Goal: Transaction & Acquisition: Purchase product/service

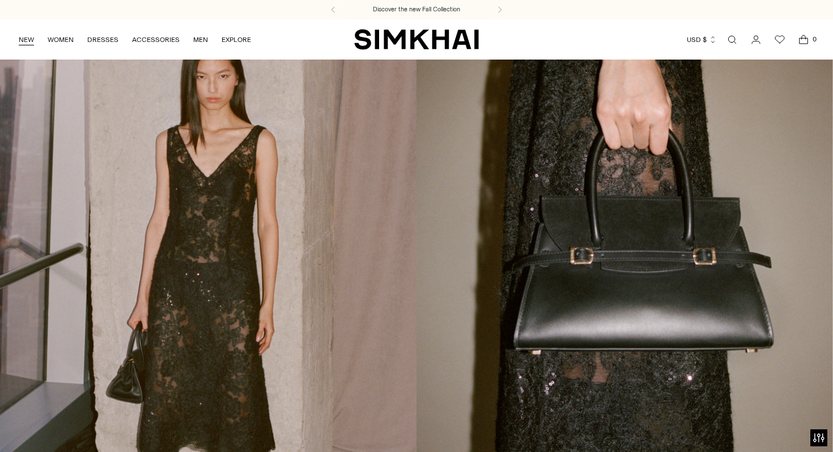
click at [32, 43] on link "NEW" at bounding box center [26, 39] width 15 height 25
click at [22, 45] on link "NEW" at bounding box center [26, 39] width 15 height 25
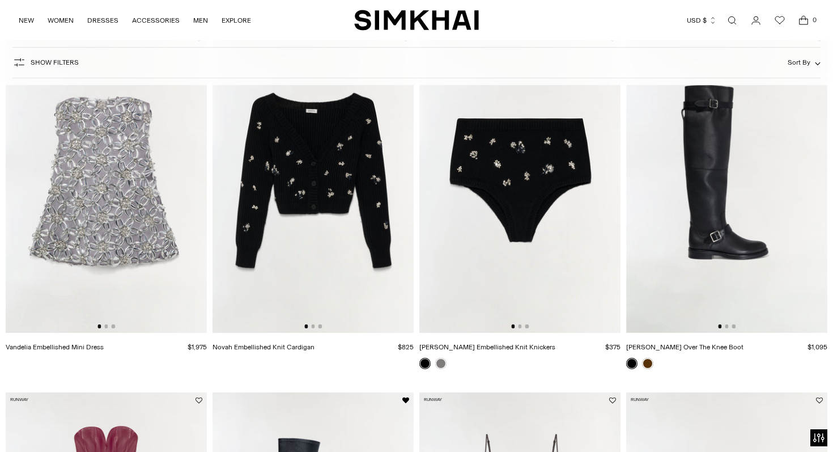
scroll to position [396, 0]
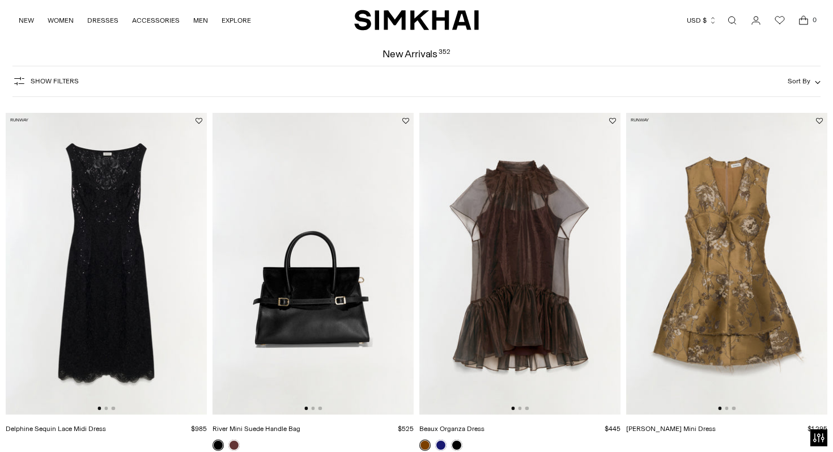
scroll to position [55, 0]
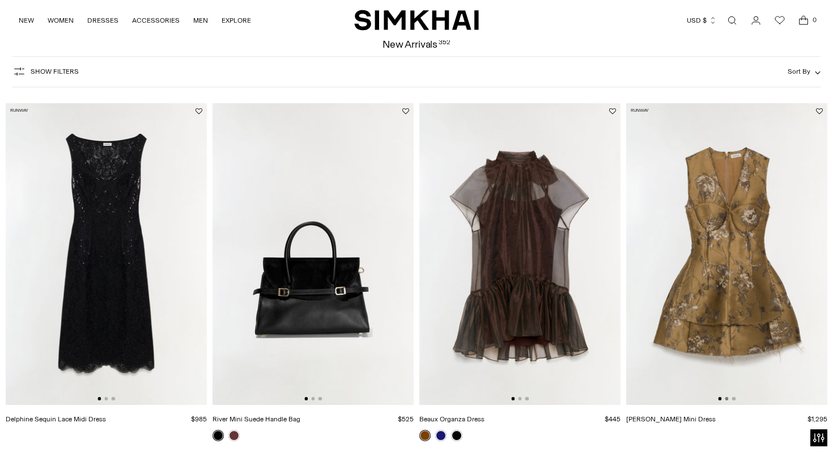
click at [727, 399] on button "Go to slide 2" at bounding box center [726, 398] width 3 height 3
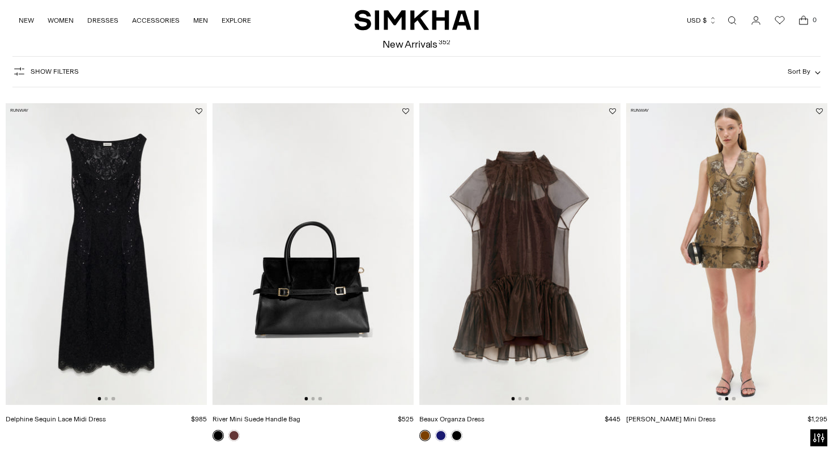
scroll to position [0, 201]
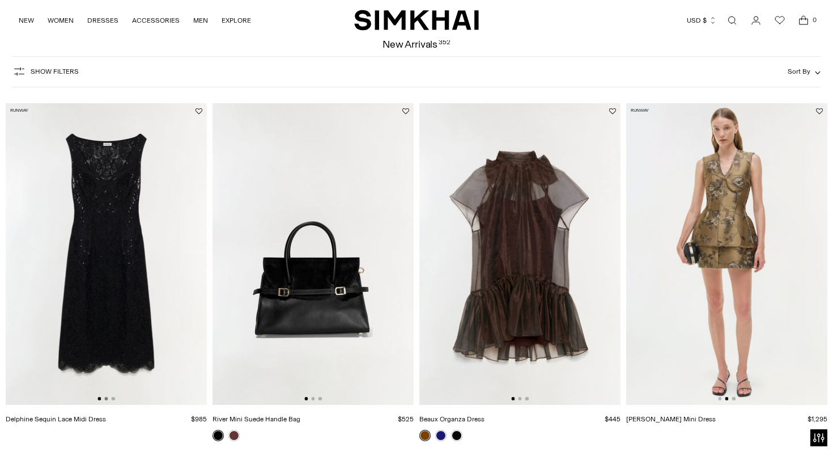
click at [107, 397] on button "Go to slide 2" at bounding box center [105, 398] width 3 height 3
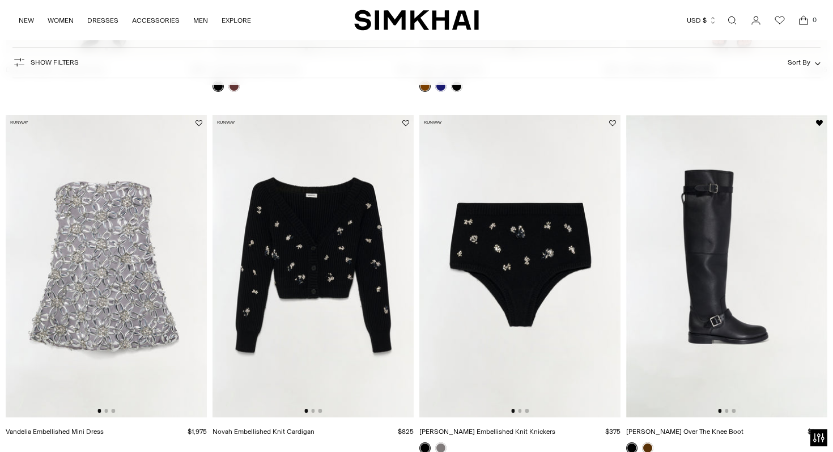
scroll to position [437, 0]
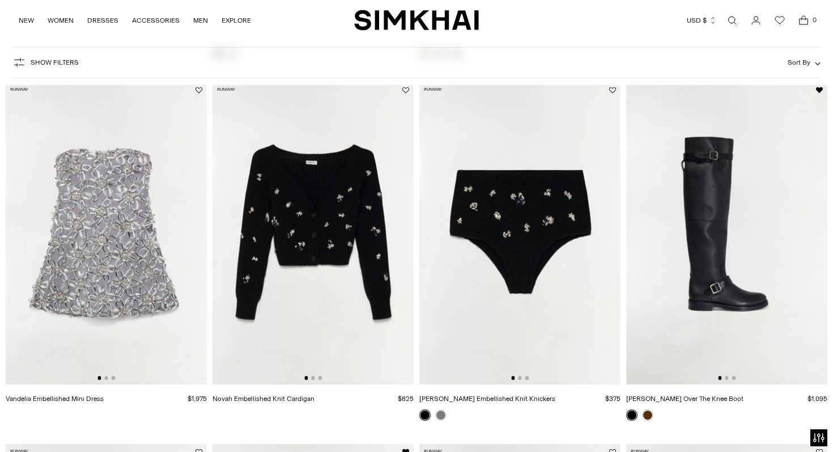
click at [108, 377] on div at bounding box center [107, 377] width 18 height 3
click at [106, 379] on button "Go to slide 2" at bounding box center [105, 377] width 3 height 3
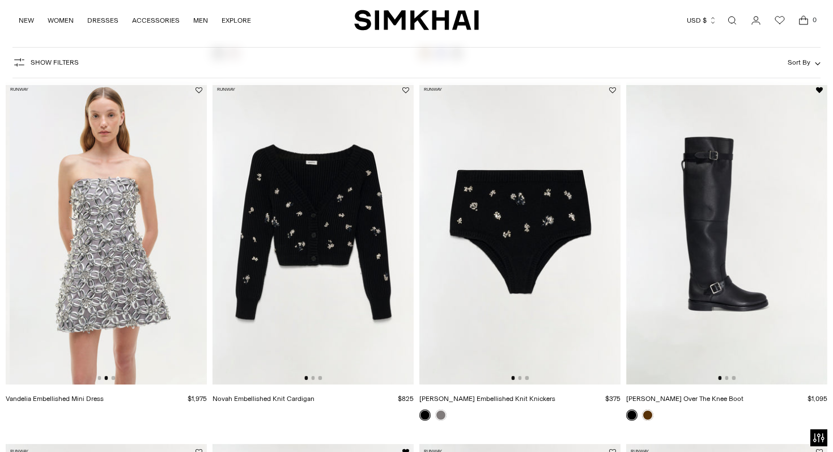
scroll to position [0, 201]
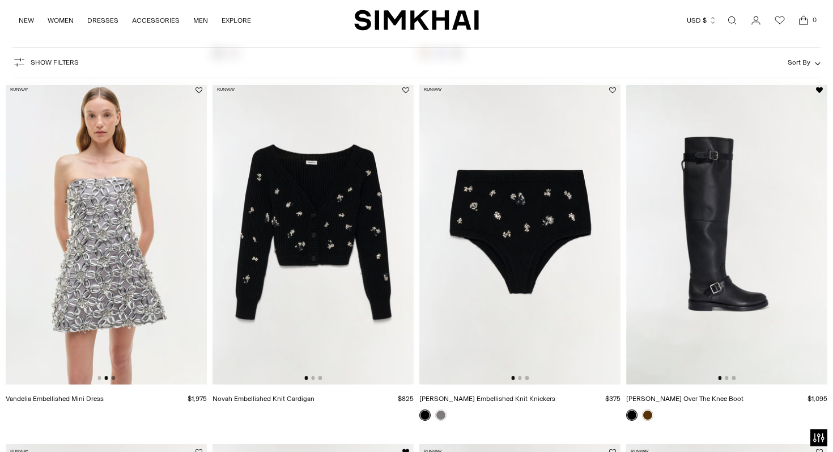
click at [115, 379] on button "Go to slide 3" at bounding box center [113, 377] width 3 height 3
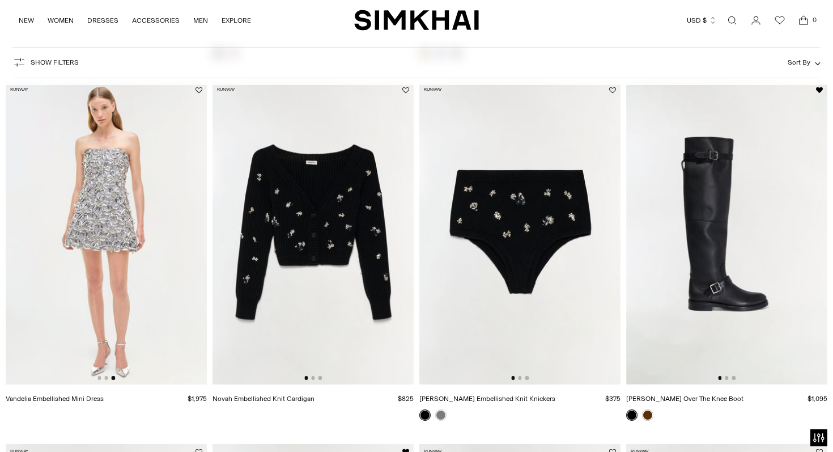
scroll to position [450, 0]
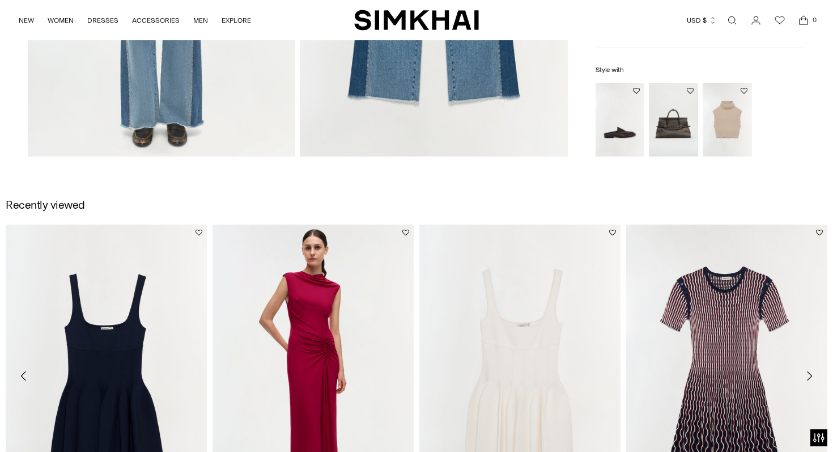
scroll to position [1374, 0]
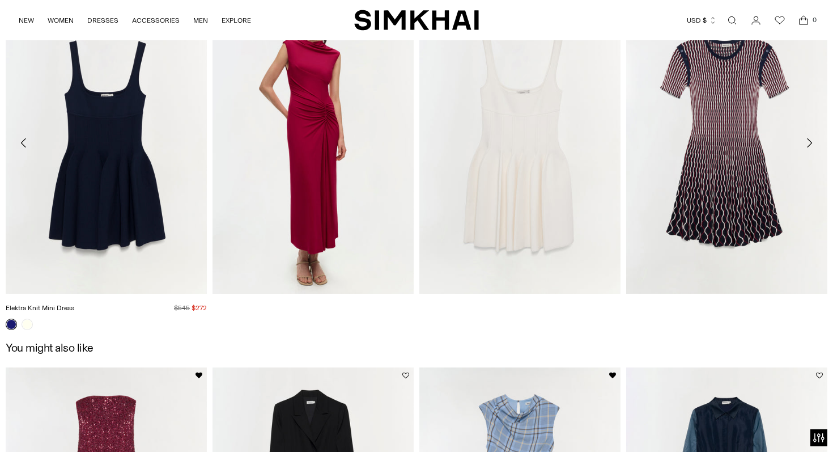
click at [74, 304] on link "Elektra Knit Mini Dress" at bounding box center [40, 308] width 69 height 8
